Goal: Book appointment/travel/reservation

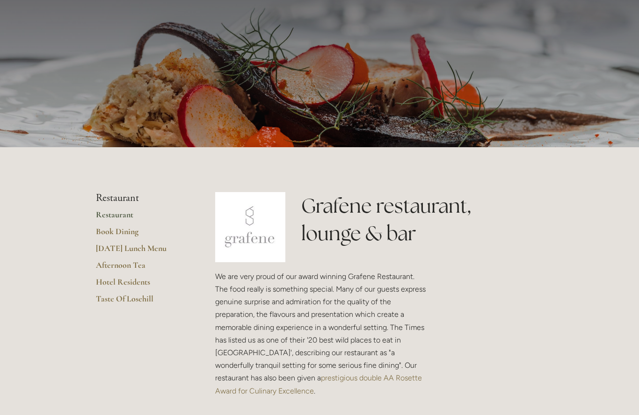
scroll to position [49, 0]
click at [112, 246] on link "[DATE] Lunch Menu" at bounding box center [140, 252] width 89 height 17
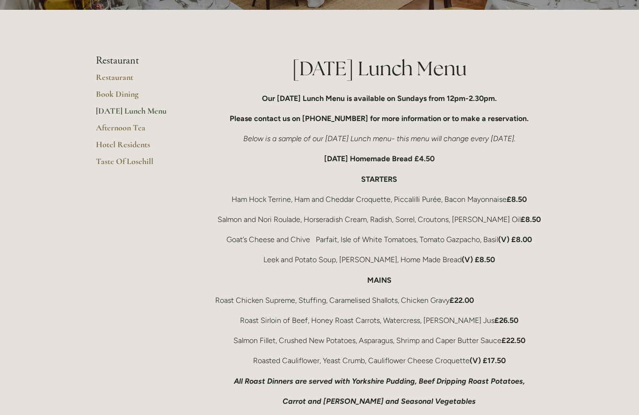
scroll to position [120, 0]
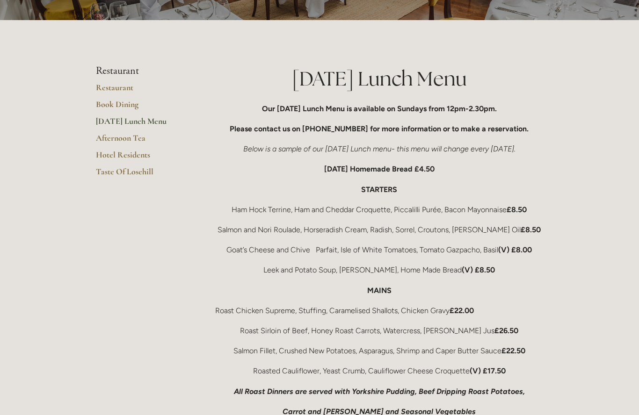
click at [119, 136] on link "Afternoon Tea" at bounding box center [140, 141] width 89 height 17
click at [112, 163] on link "Hotel Residents" at bounding box center [140, 158] width 89 height 17
click at [106, 169] on link "Taste Of Losehill" at bounding box center [140, 175] width 89 height 17
click at [116, 96] on link "Restaurant" at bounding box center [140, 90] width 89 height 17
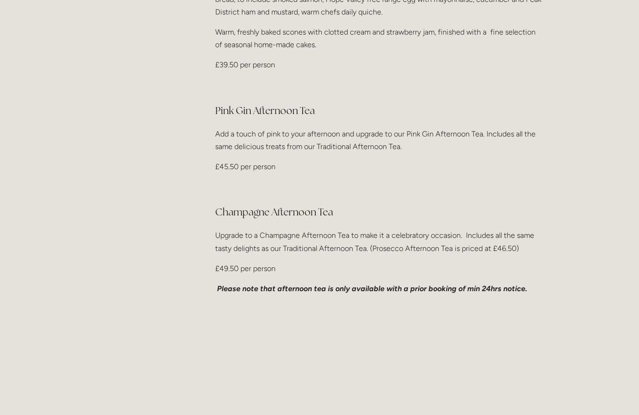
scroll to position [389, 0]
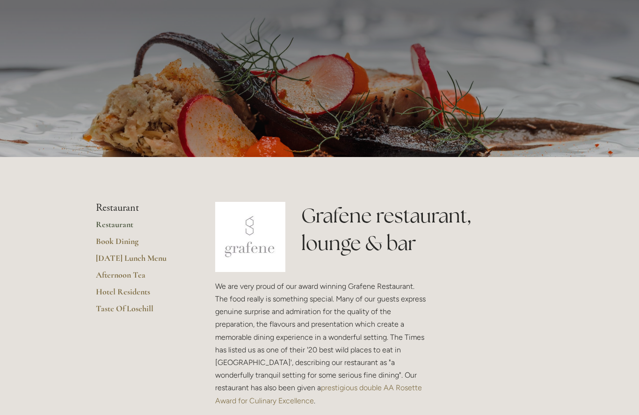
scroll to position [27, 0]
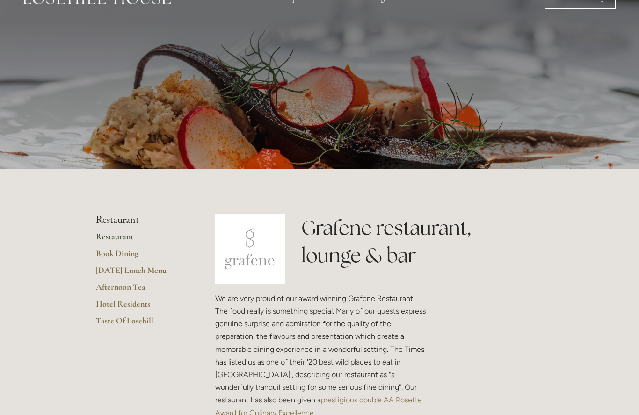
click at [116, 253] on link "Book Dining" at bounding box center [140, 257] width 89 height 17
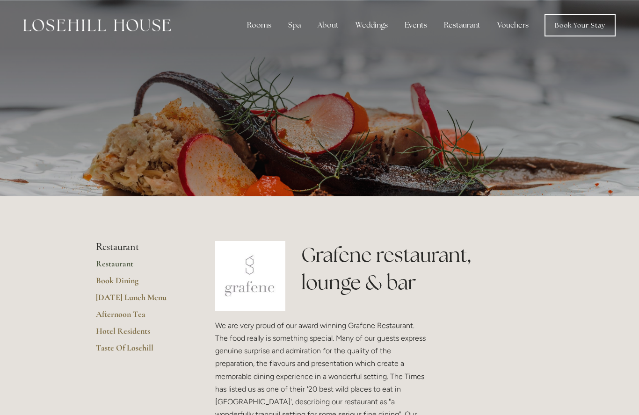
scroll to position [27, 0]
